Goal: Transaction & Acquisition: Book appointment/travel/reservation

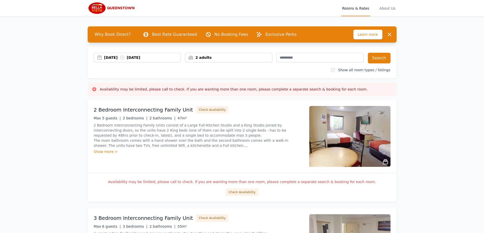
click at [261, 57] on div "2 adults" at bounding box center [228, 57] width 87 height 5
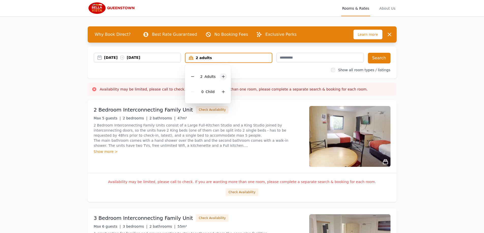
click at [223, 75] on icon at bounding box center [223, 77] width 4 height 4
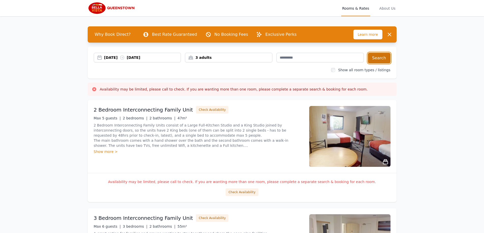
click at [379, 57] on button "Search" at bounding box center [379, 58] width 23 height 11
click at [206, 109] on button "Check Availability" at bounding box center [212, 110] width 32 height 8
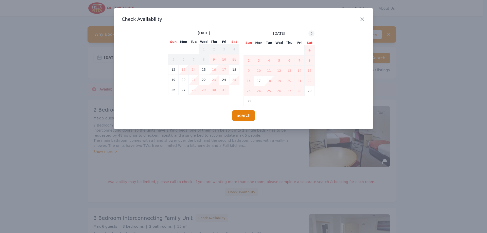
click at [312, 33] on icon at bounding box center [311, 33] width 1 height 2
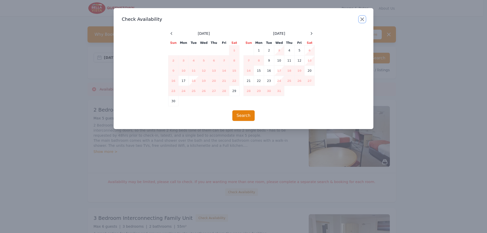
click at [360, 18] on icon "button" at bounding box center [363, 19] width 6 height 6
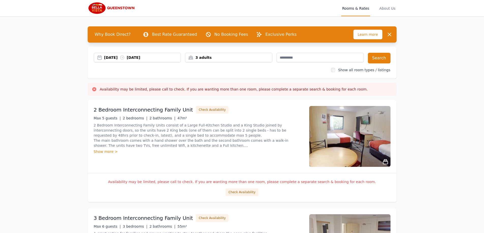
click at [103, 152] on div "Show more >" at bounding box center [198, 151] width 209 height 5
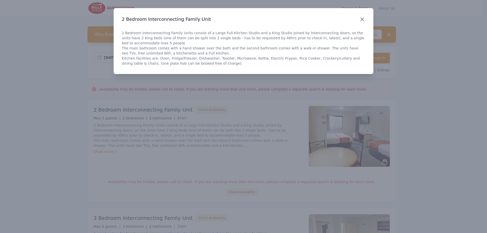
click at [364, 18] on icon "button" at bounding box center [363, 19] width 6 height 6
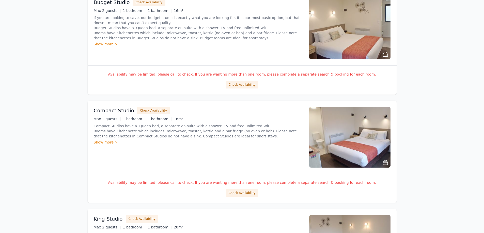
scroll to position [330, 0]
